Goal: Task Accomplishment & Management: Manage account settings

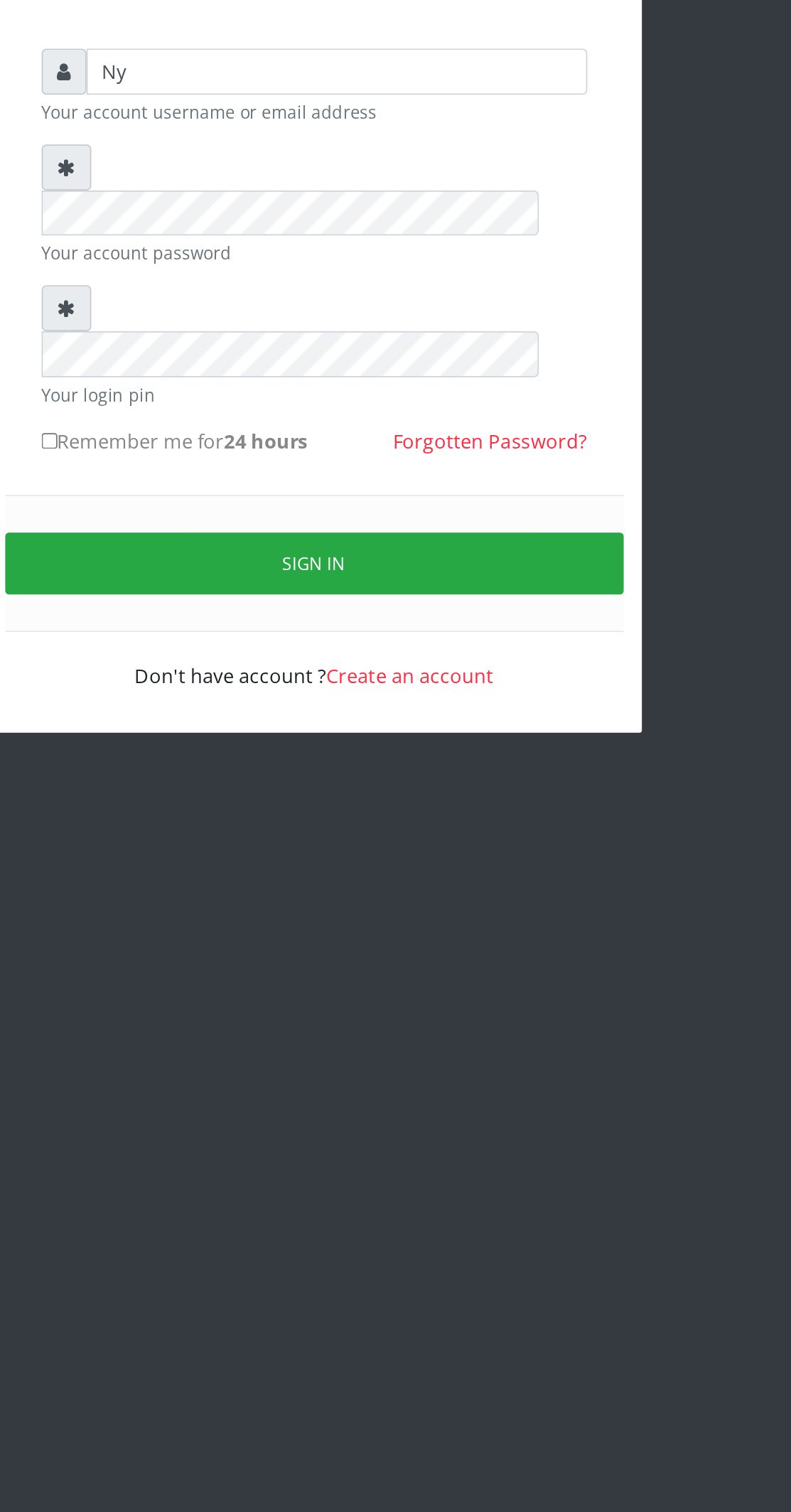
type input "Nyi"
type input "[EMAIL_ADDRESS][DOMAIN_NAME]"
click at [441, 496] on button "Sign in" at bounding box center [395, 514] width 362 height 36
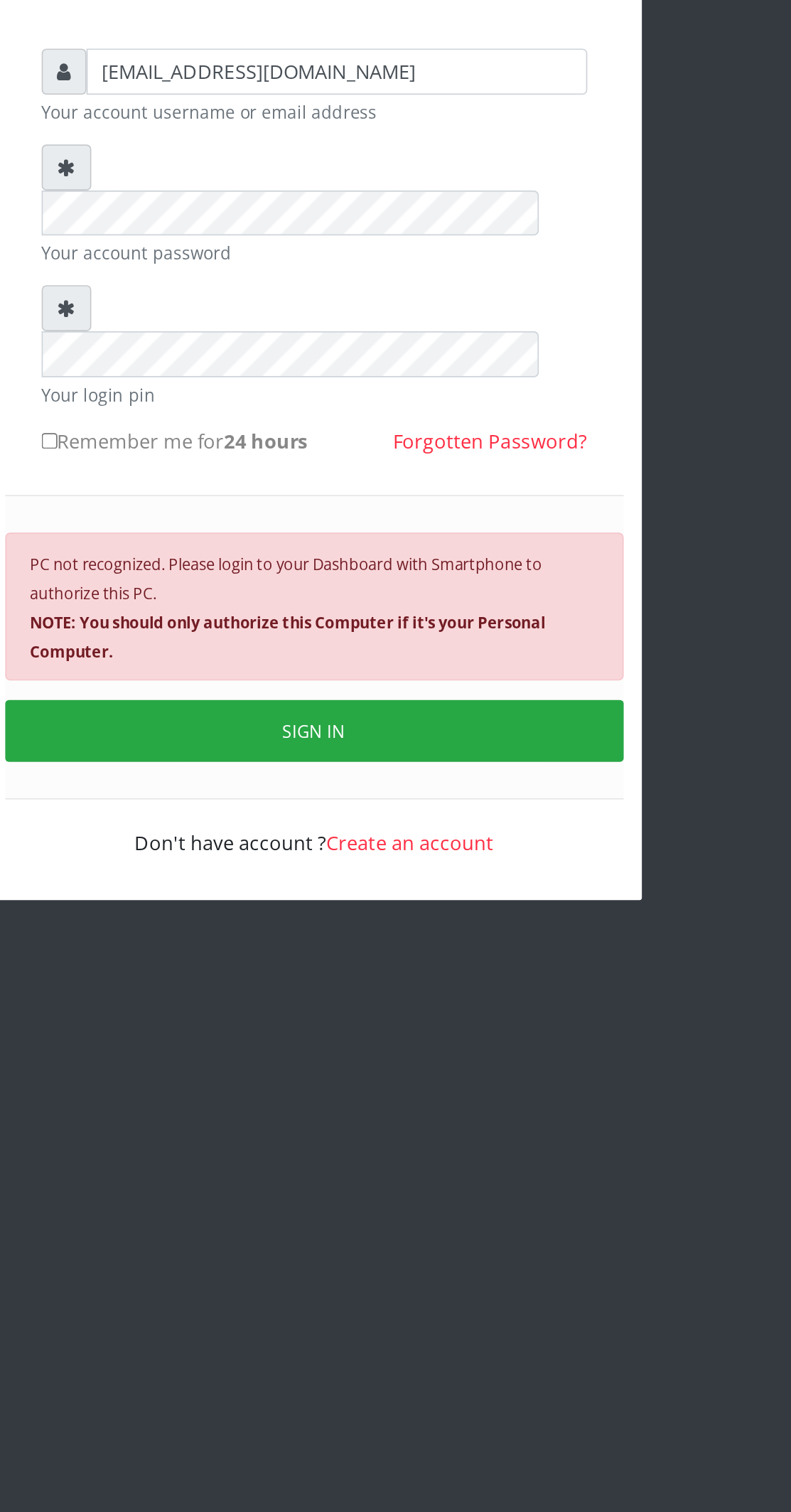
click at [482, 542] on b "NOTE: You should only authorize this Computer if it's your Personal Computer." at bounding box center [380, 557] width 302 height 30
click at [452, 542] on b "NOTE: You should only authorize this Computer if it's your Personal Computer." at bounding box center [380, 557] width 302 height 30
click at [437, 594] on button "SIGN IN" at bounding box center [395, 612] width 362 height 36
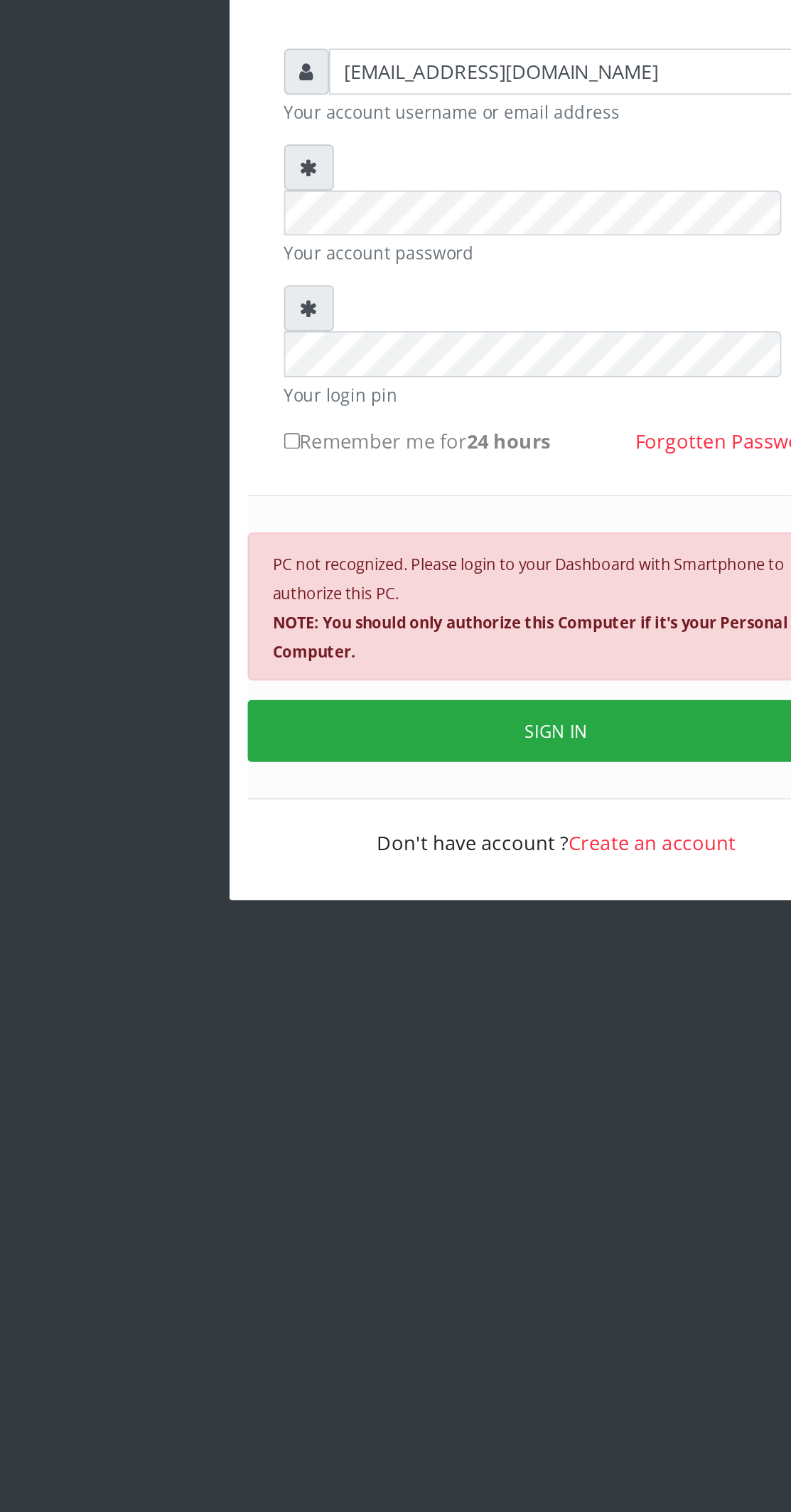
click at [284, 496] on div "PC not recognized. Please login to your Dashboard with Smartphone to authorize …" at bounding box center [395, 539] width 362 height 86
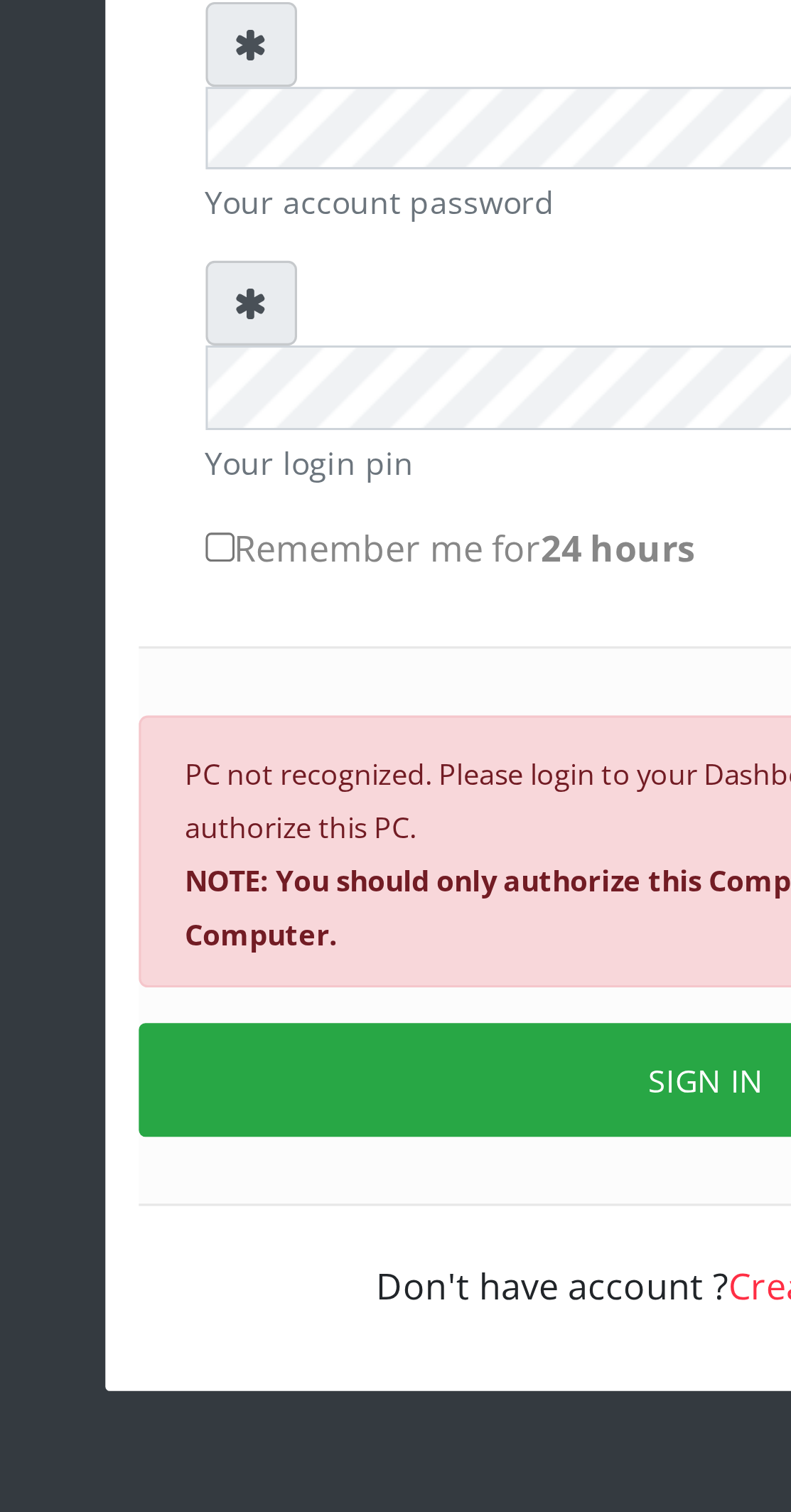
click at [284, 507] on small "PC not recognized. Please login to your Dashboard with Smartphone to authorize …" at bounding box center [380, 539] width 302 height 64
